Goal: Information Seeking & Learning: Find specific page/section

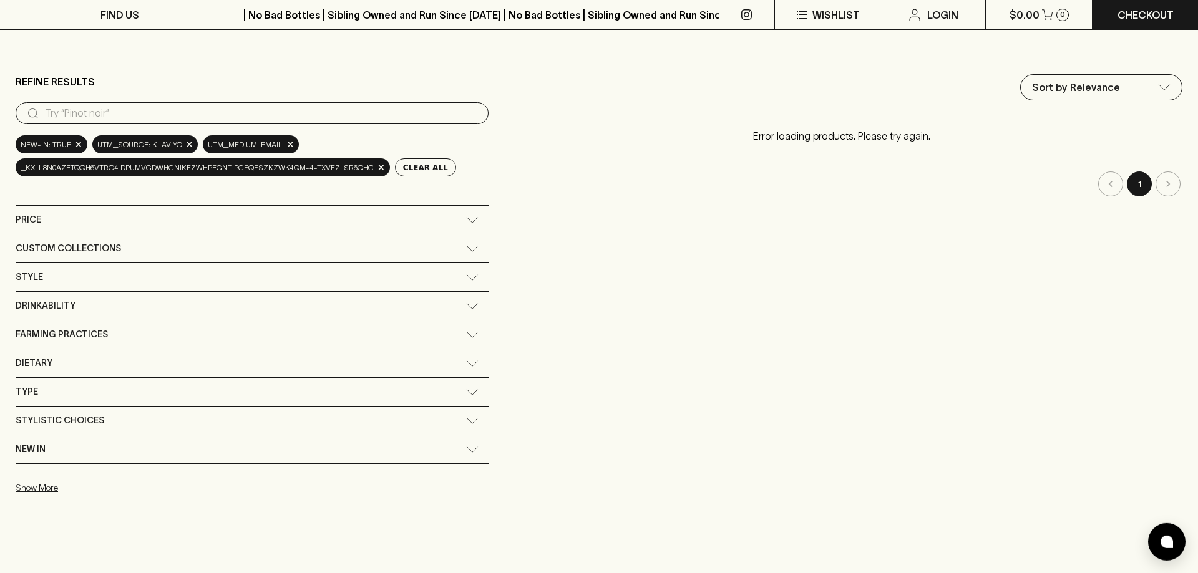
scroll to position [127, 0]
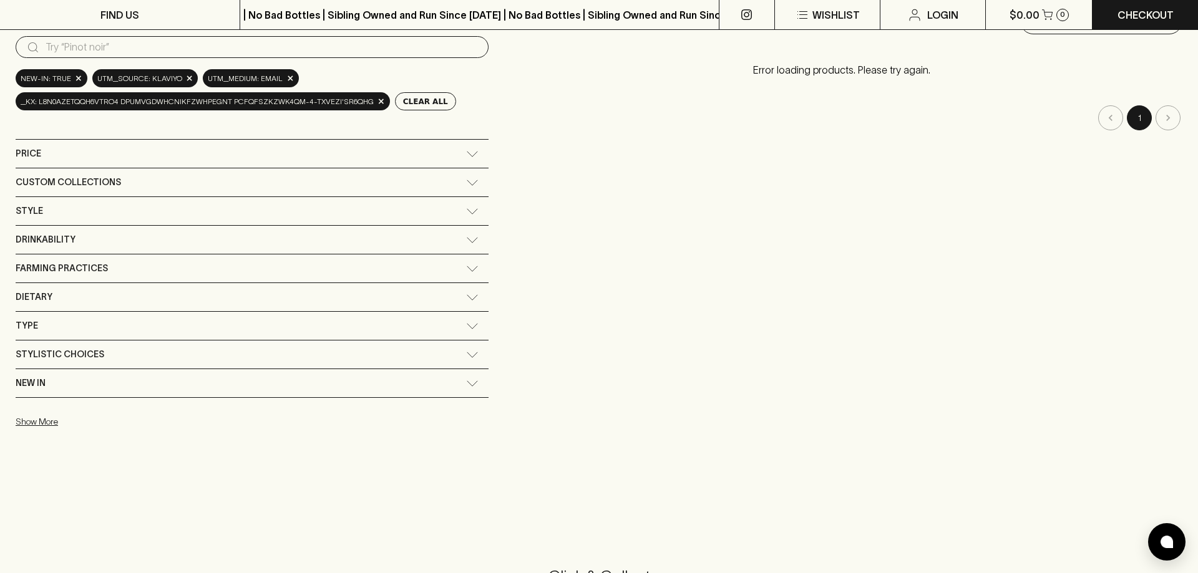
click at [172, 175] on div "Custom Collections" at bounding box center [241, 183] width 450 height 16
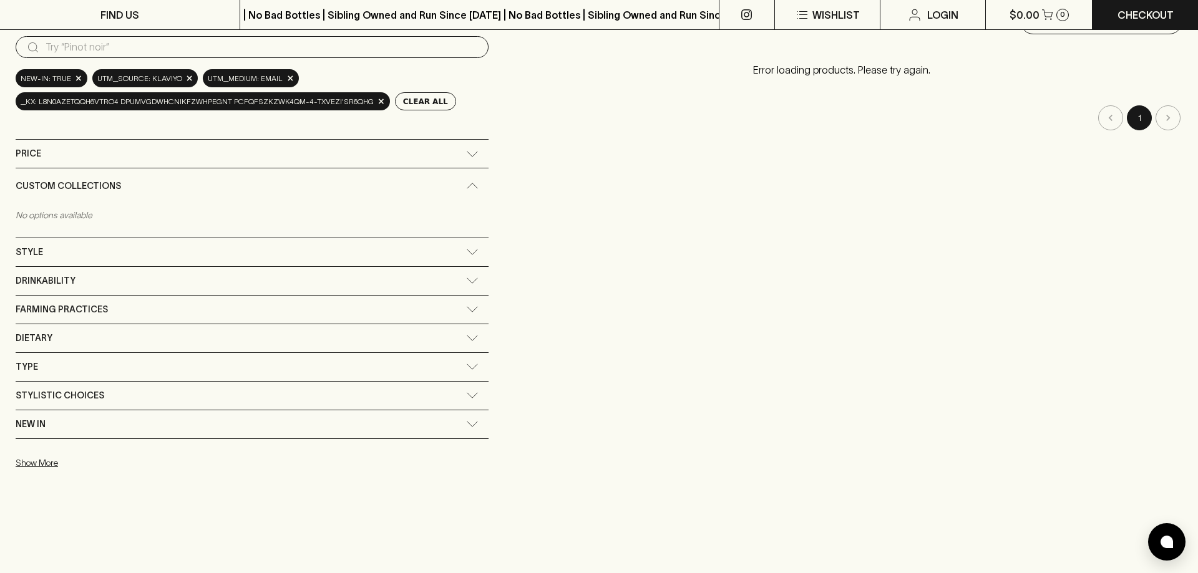
click at [172, 178] on div "Custom Collections" at bounding box center [252, 186] width 473 height 36
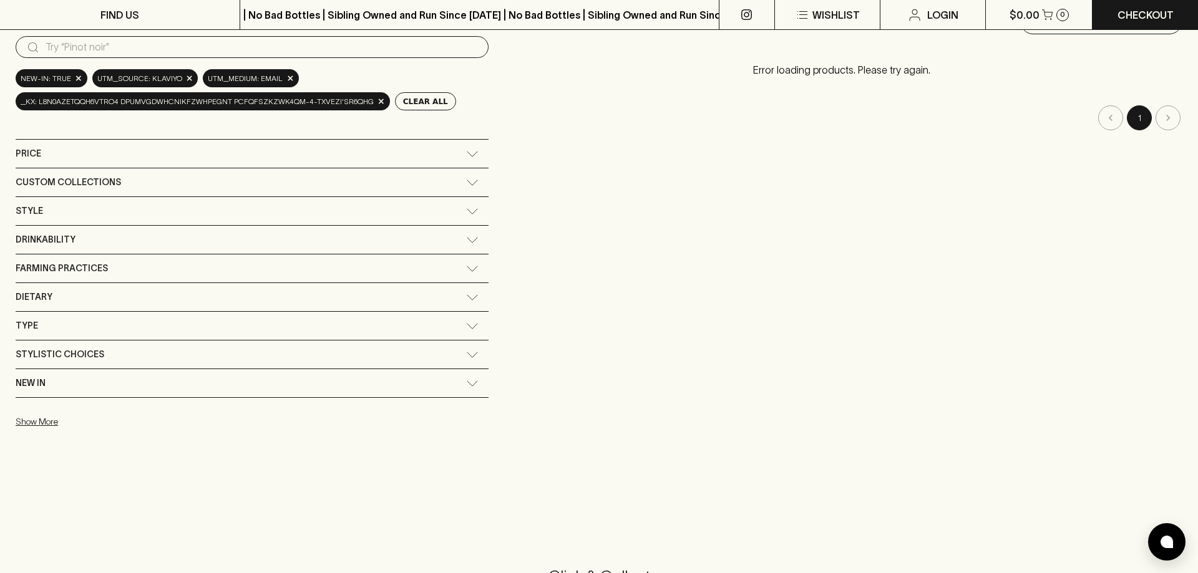
click at [155, 207] on div "Style" at bounding box center [241, 211] width 450 height 16
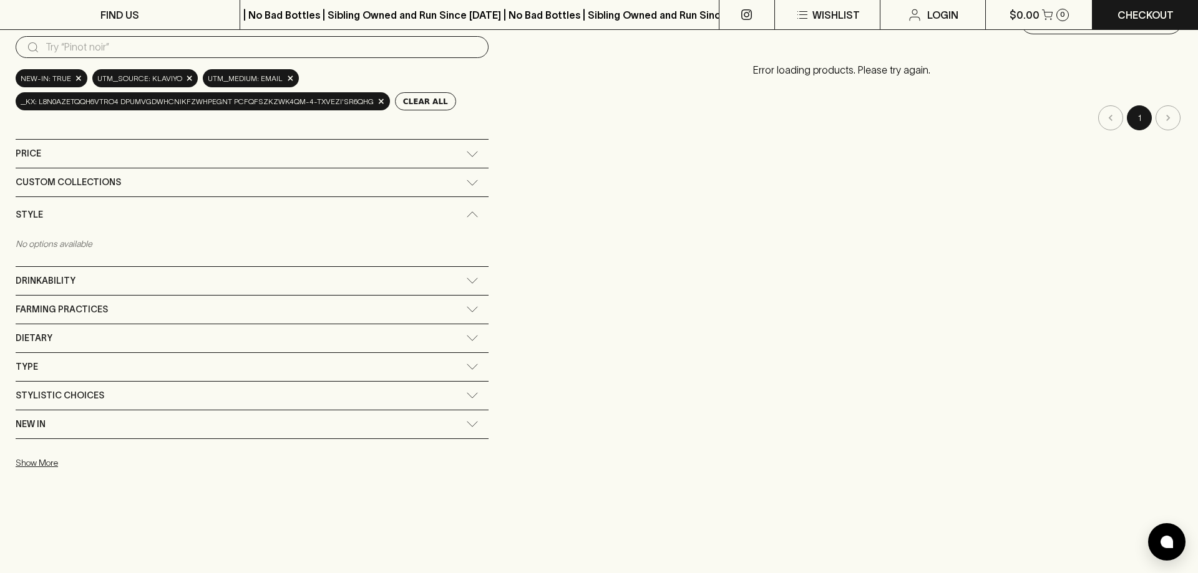
click at [155, 207] on div "Style" at bounding box center [252, 215] width 473 height 36
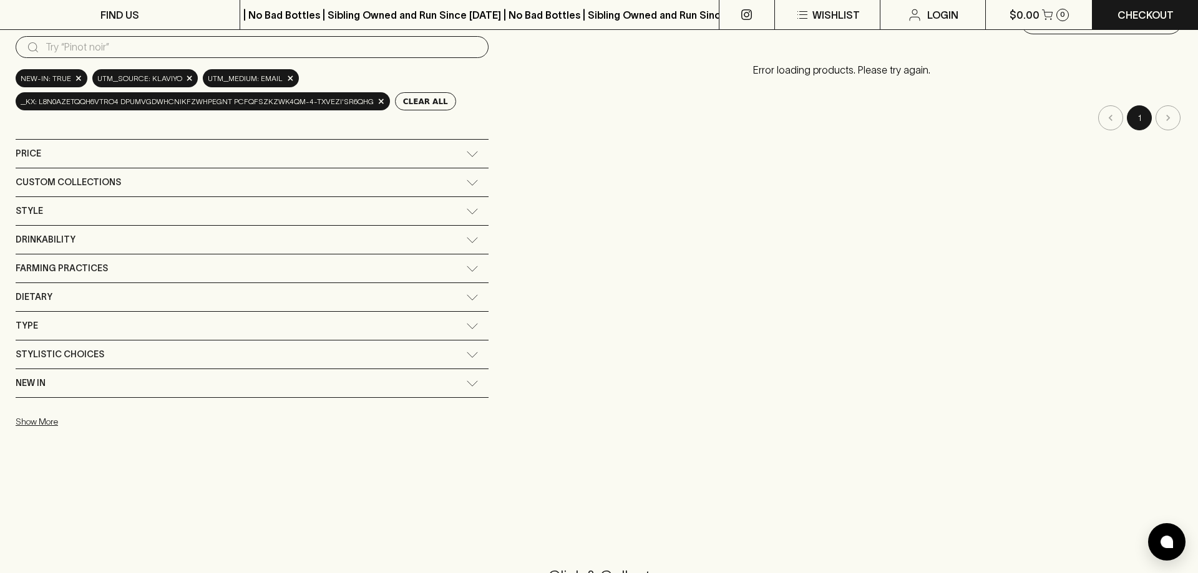
click at [164, 245] on div "Drinkability" at bounding box center [241, 240] width 450 height 16
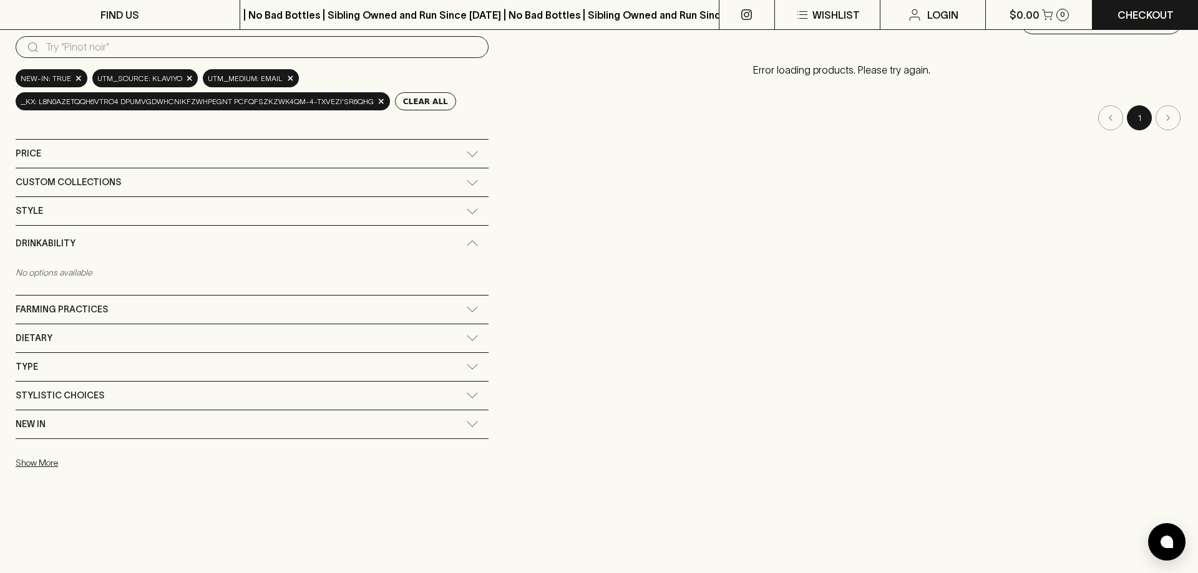
click at [164, 245] on div "Drinkability" at bounding box center [241, 244] width 450 height 16
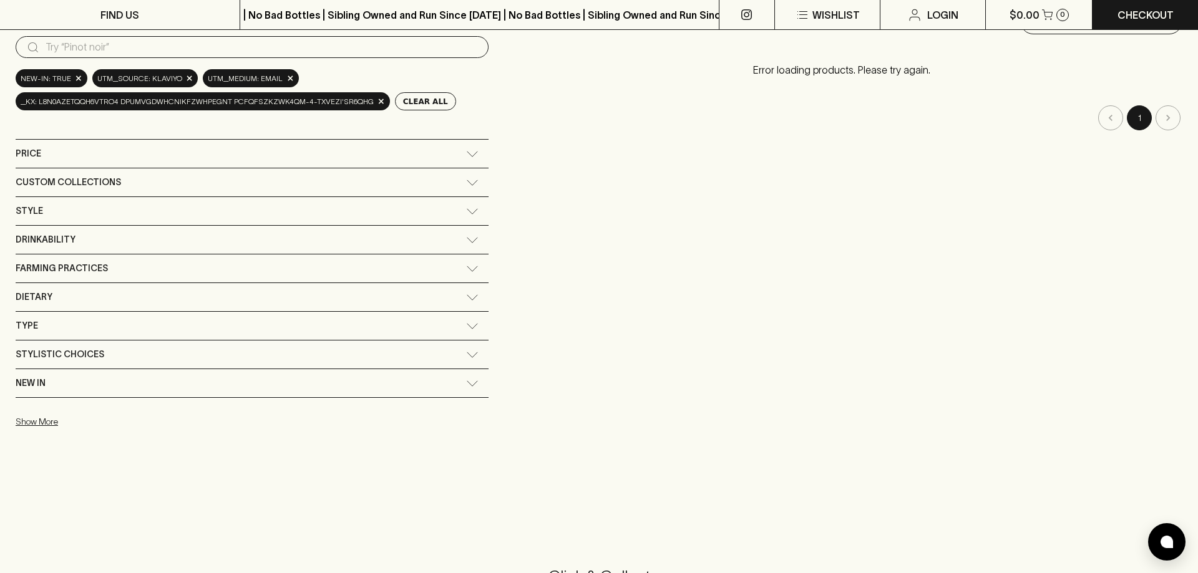
scroll to position [0, 0]
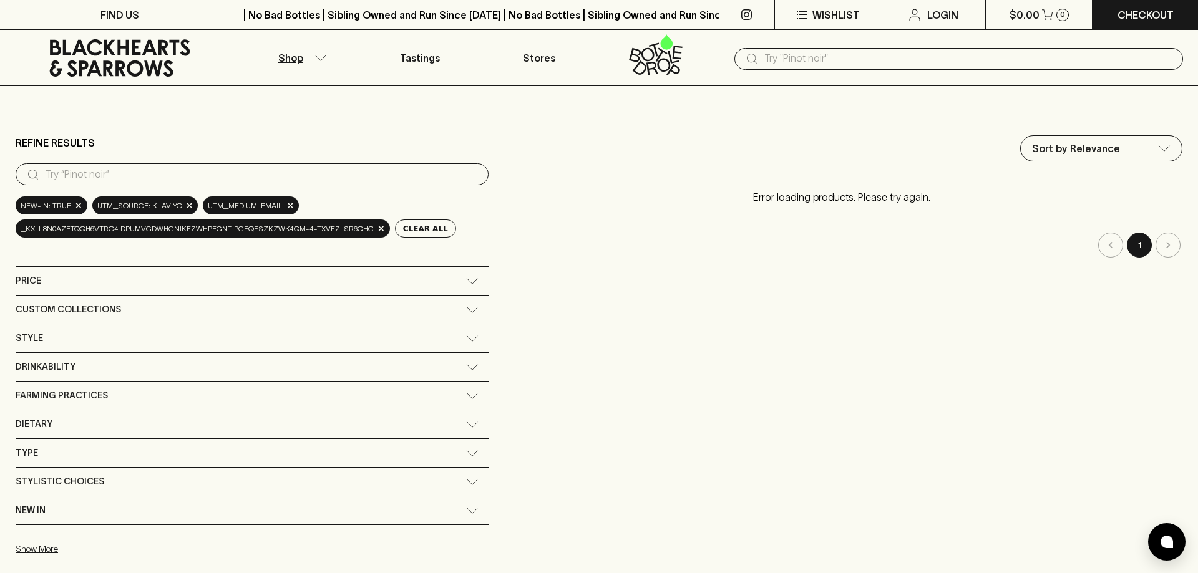
click at [296, 51] on p "Shop" at bounding box center [290, 58] width 25 height 15
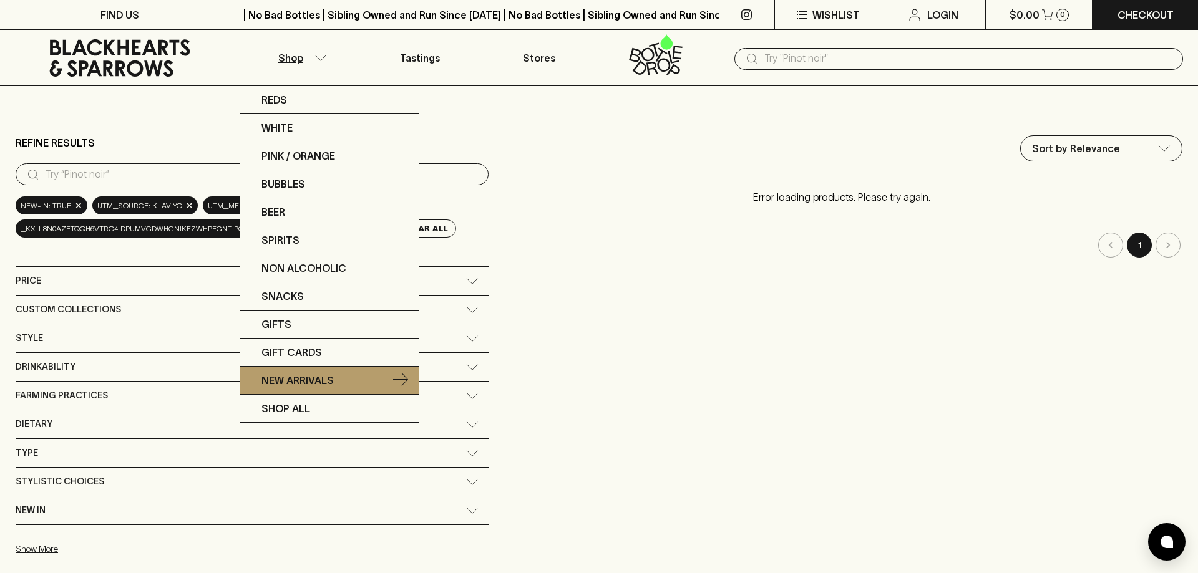
click at [304, 383] on p "New Arrivals" at bounding box center [297, 380] width 72 height 15
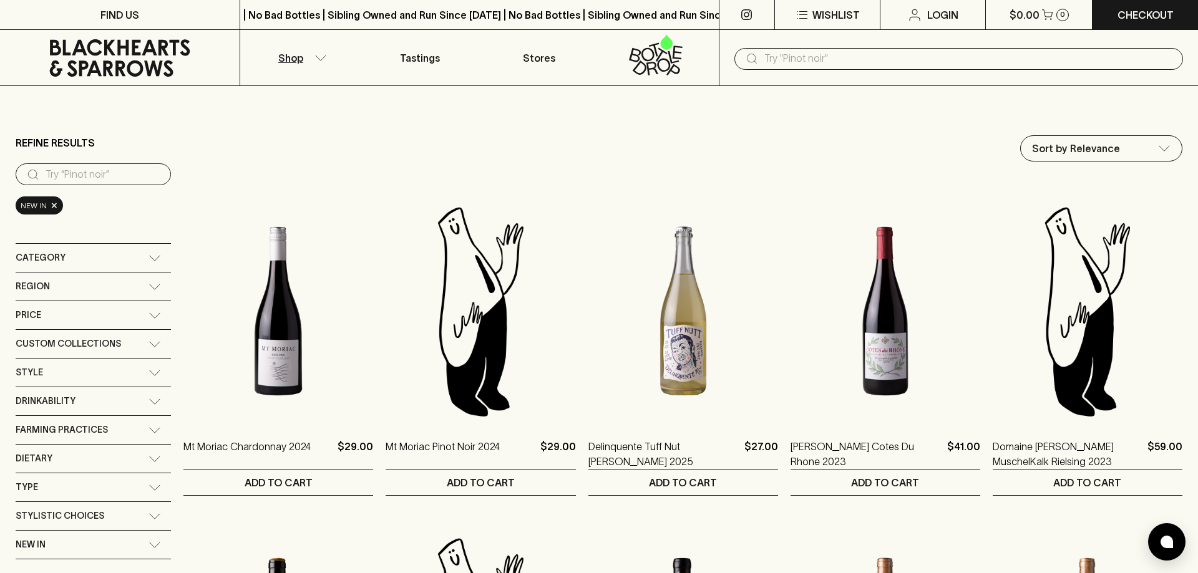
click at [835, 61] on input "text" at bounding box center [968, 59] width 409 height 20
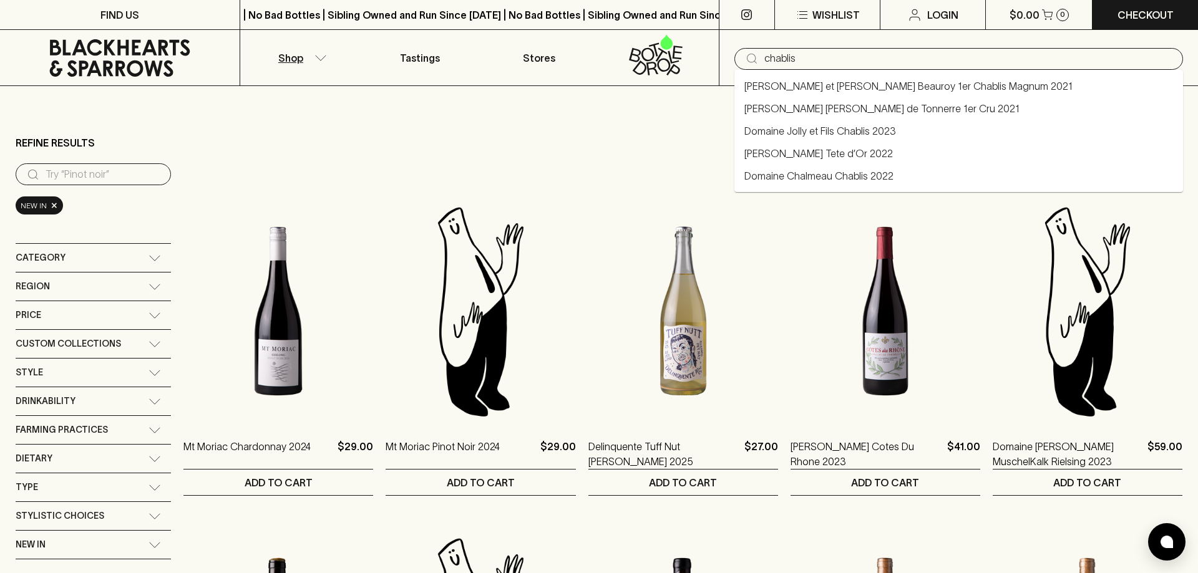
type input "chablis"
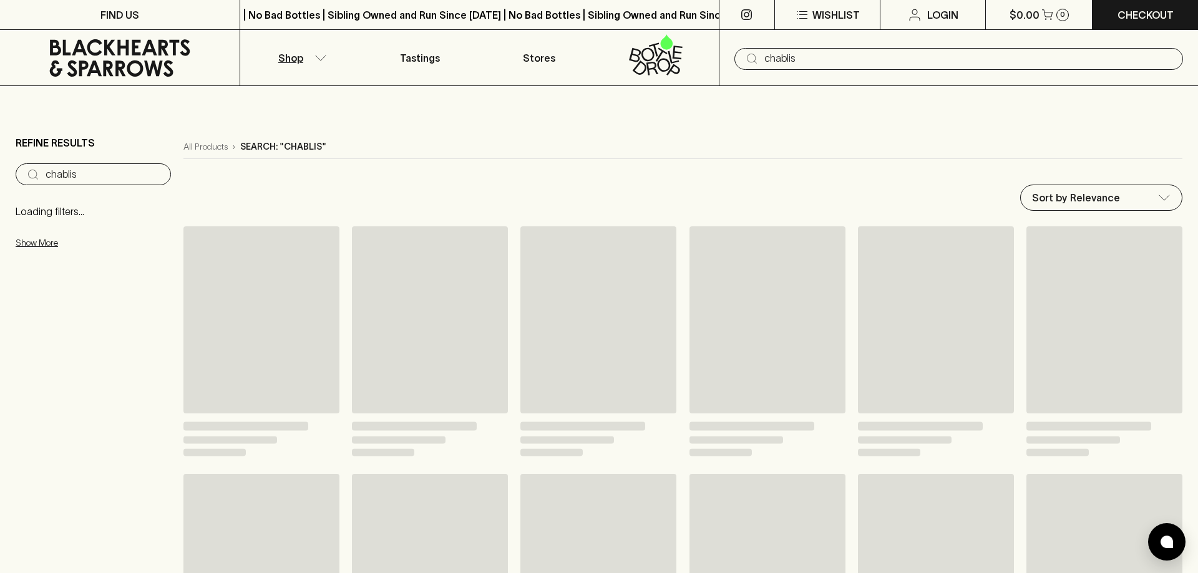
type input "chablis"
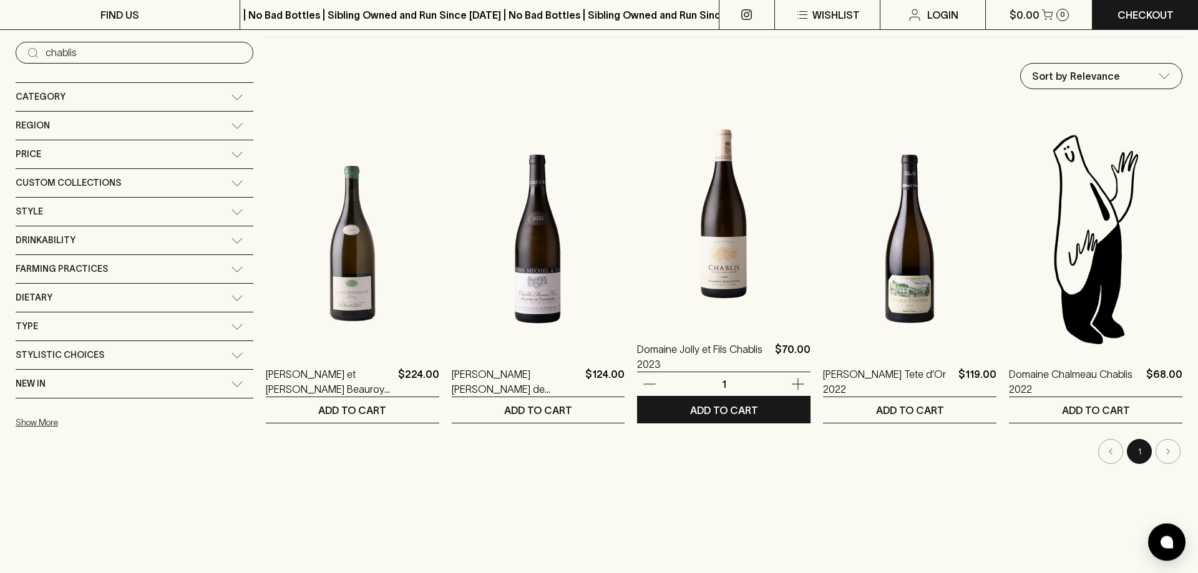
scroll to position [127, 0]
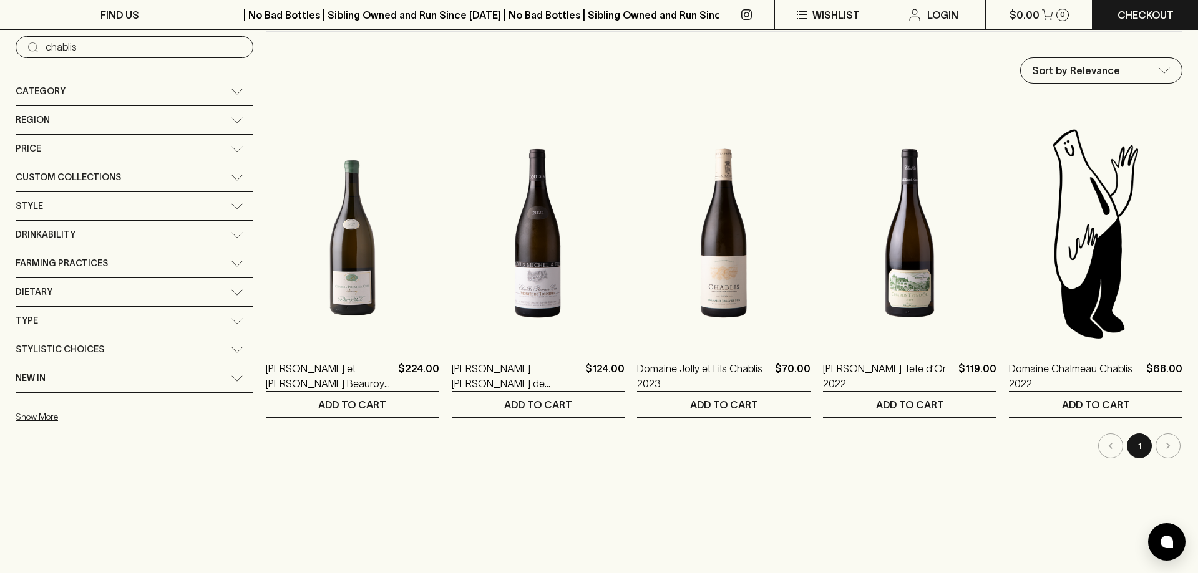
click at [1174, 444] on li "pagination navigation" at bounding box center [1168, 446] width 29 height 25
click at [1110, 449] on li "pagination navigation" at bounding box center [1110, 446] width 29 height 25
